Goal: Task Accomplishment & Management: Use online tool/utility

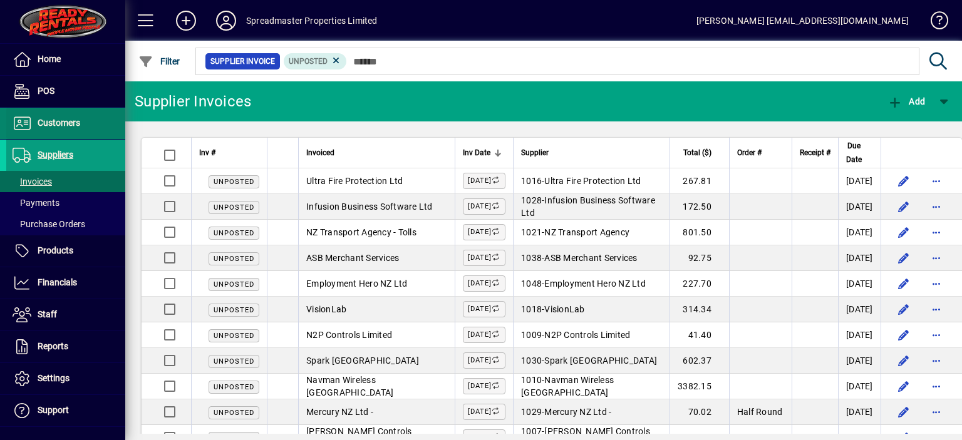
click at [70, 120] on span "Customers" at bounding box center [59, 123] width 43 height 10
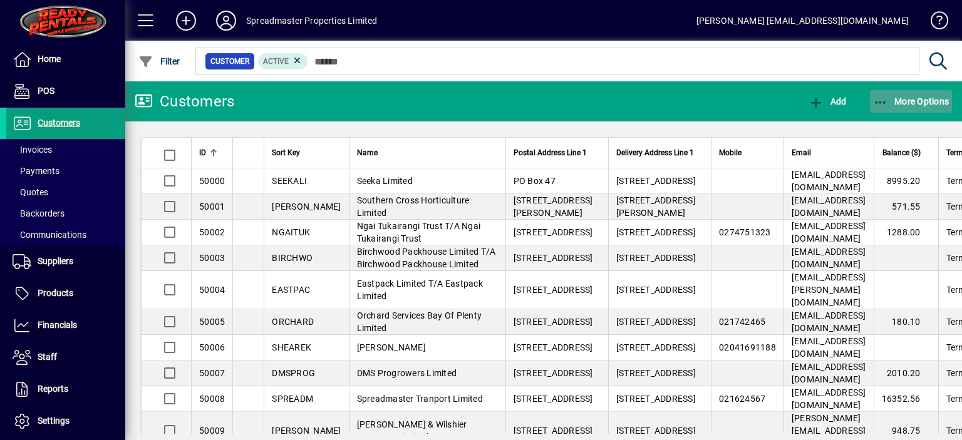
click at [907, 97] on span "More Options" at bounding box center [911, 101] width 76 height 10
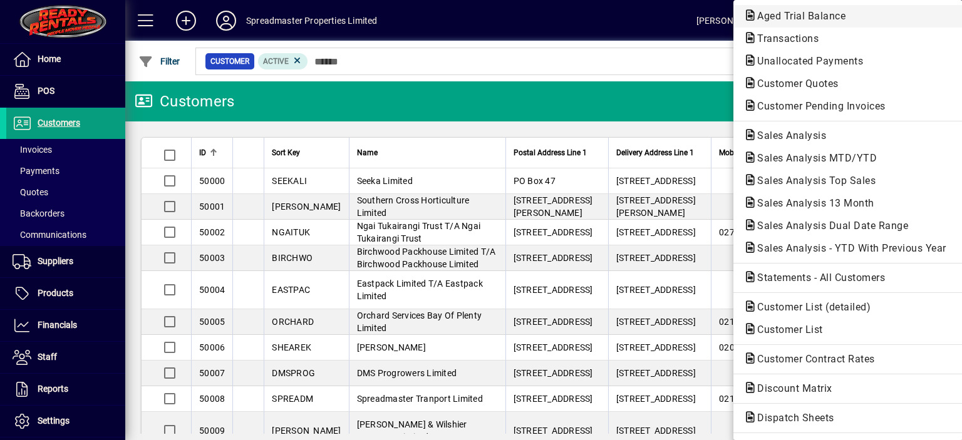
click at [792, 19] on span "Aged Trial Balance" at bounding box center [797, 16] width 108 height 12
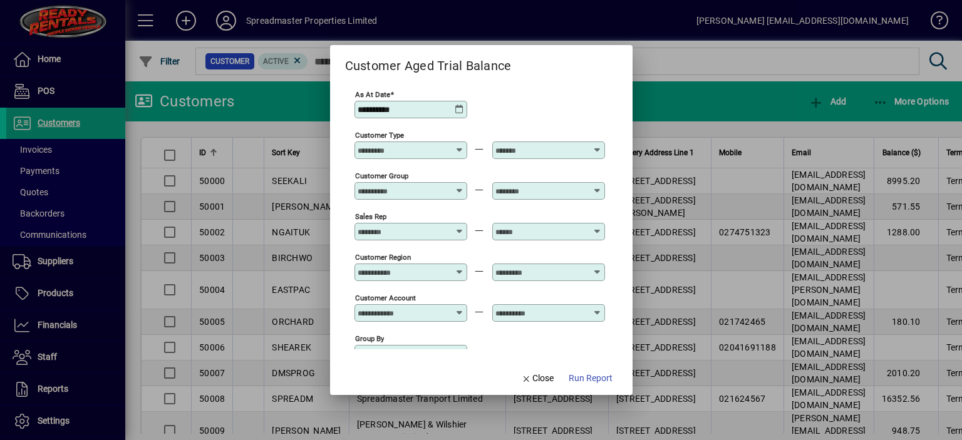
scroll to position [93, 0]
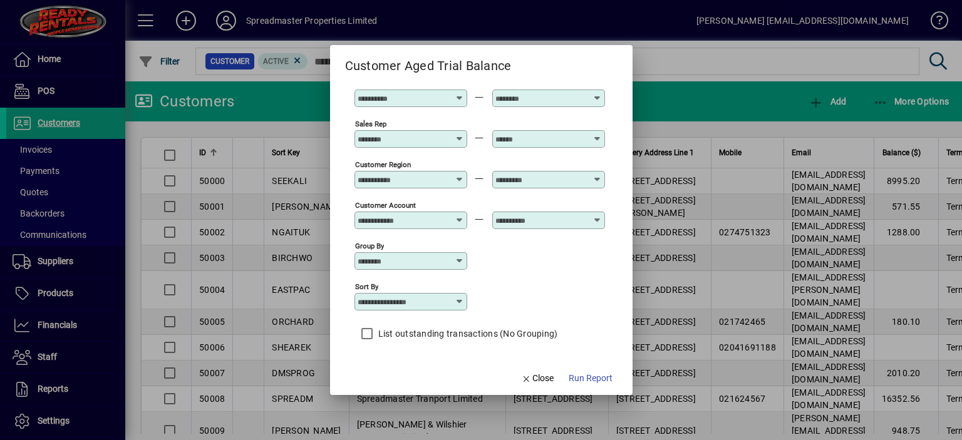
click at [461, 300] on icon at bounding box center [460, 302] width 10 height 10
drag, startPoint x: 411, startPoint y: 364, endPoint x: 553, endPoint y: 365, distance: 142.7
click at [413, 364] on div "Customer Name" at bounding box center [397, 365] width 67 height 13
type input "**********"
click at [594, 376] on span "Run Report" at bounding box center [590, 378] width 44 height 13
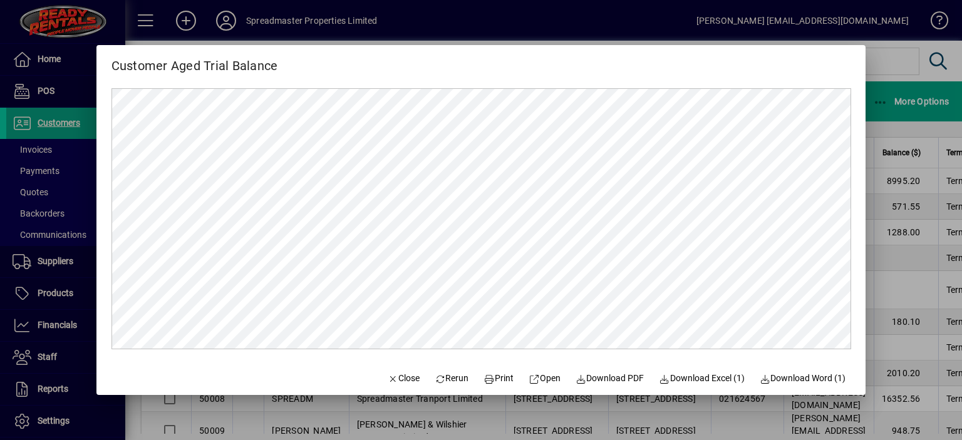
scroll to position [0, 0]
click at [396, 375] on span "Close" at bounding box center [403, 378] width 33 height 13
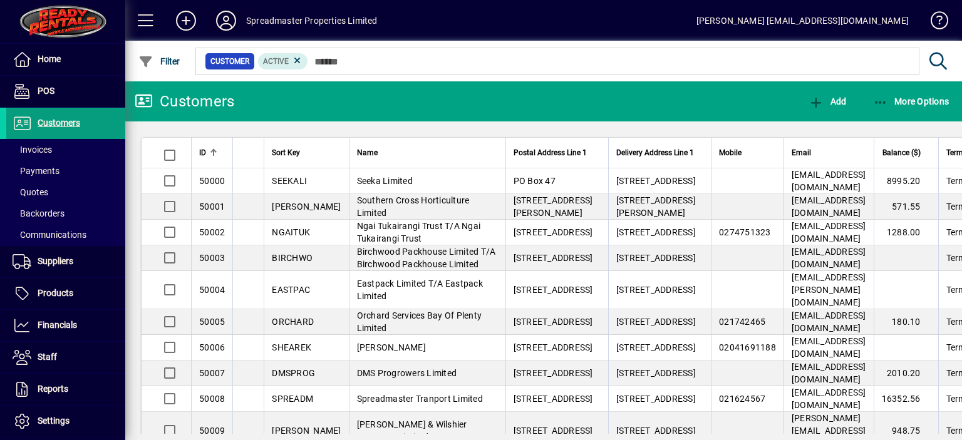
click at [225, 16] on icon at bounding box center [225, 21] width 25 height 20
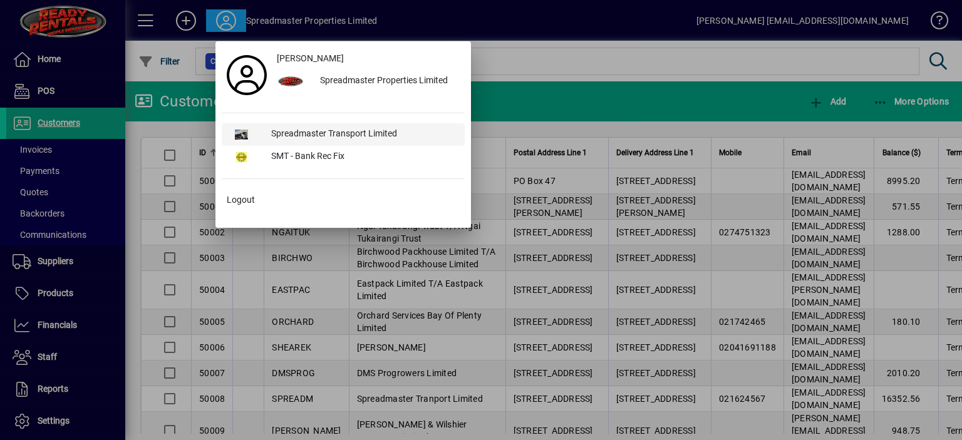
click at [342, 133] on div "Spreadmaster Transport Limited" at bounding box center [362, 134] width 203 height 23
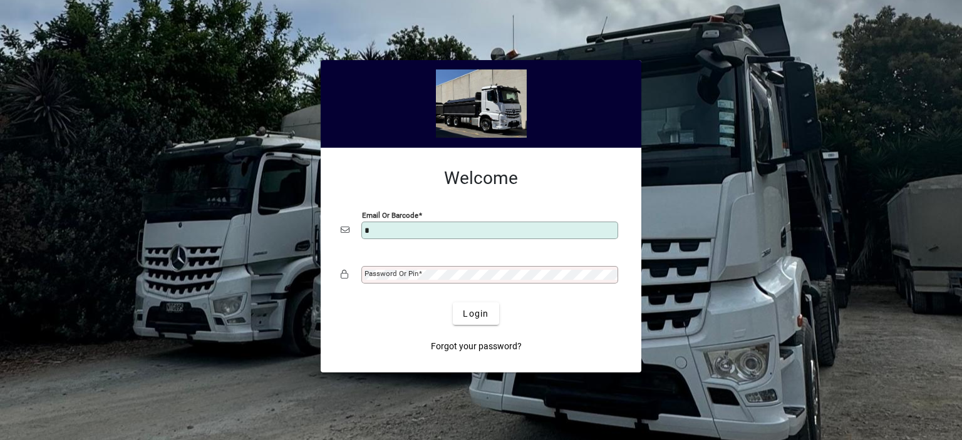
type input "**********"
click at [398, 273] on mat-label "Password or Pin" at bounding box center [391, 273] width 54 height 9
click at [453, 302] on button "Login" at bounding box center [476, 313] width 46 height 23
